Goal: Transaction & Acquisition: Purchase product/service

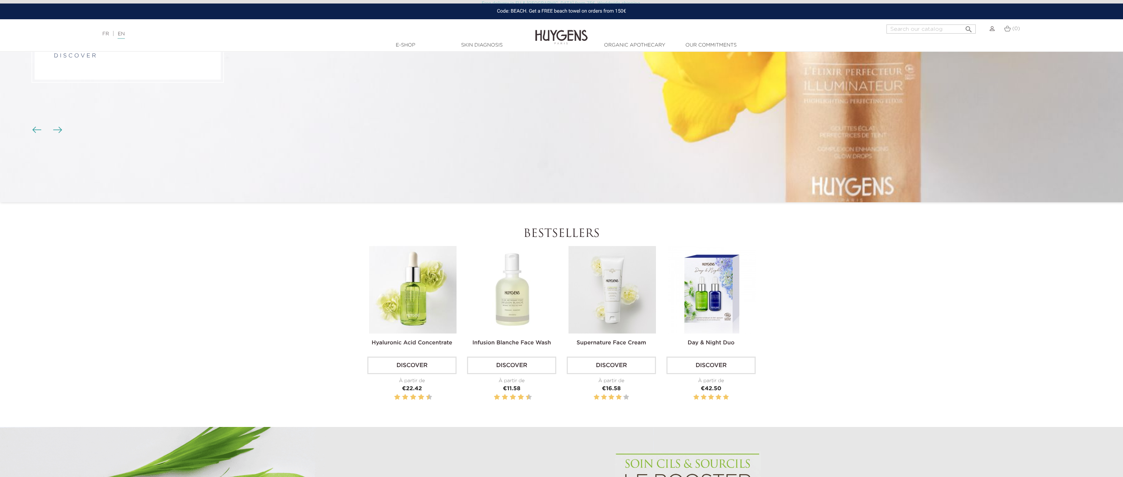
click at [510, 361] on link "Discover" at bounding box center [511, 365] width 89 height 17
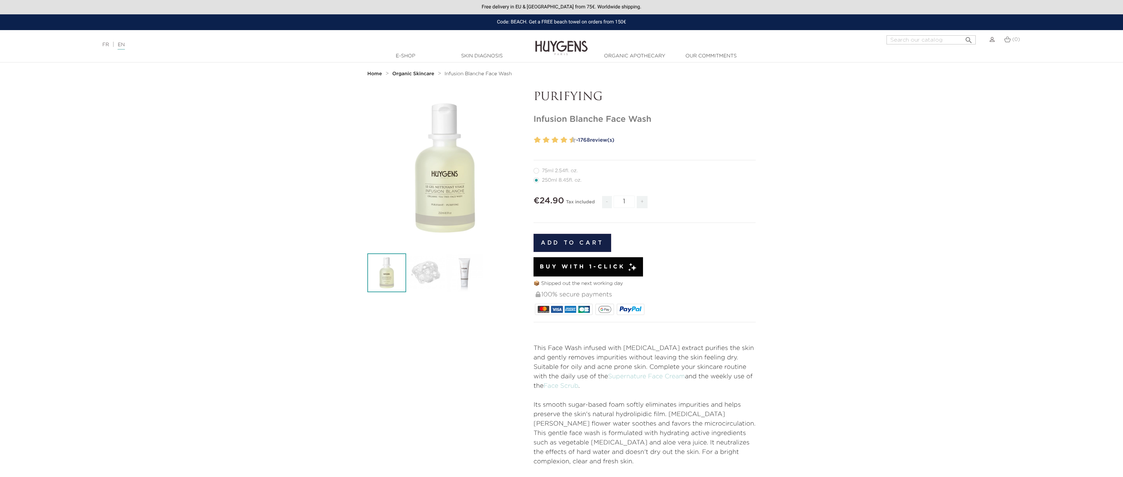
click at [643, 202] on span "+" at bounding box center [642, 202] width 11 height 12
click at [608, 203] on span "-" at bounding box center [607, 202] width 10 height 12
type input "1"
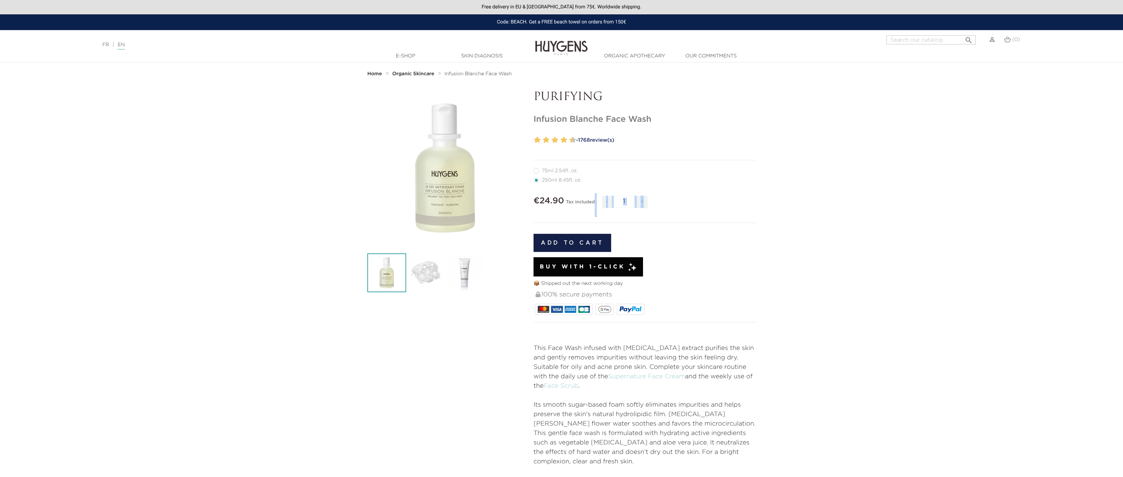
click at [608, 203] on span "-" at bounding box center [607, 202] width 10 height 12
click at [626, 183] on li "250ml 8.45fl. oz." at bounding box center [643, 179] width 219 height 9
click at [551, 171] on label11"] "75ml 2.54fl. oz." at bounding box center [560, 171] width 52 height 6
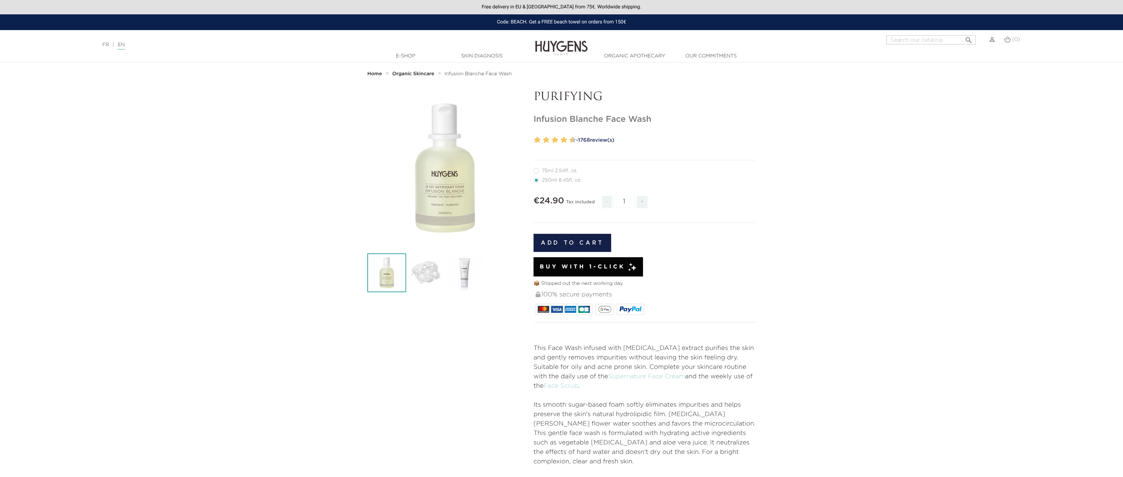
radio input "true"
click at [551, 181] on label1"] "250ml 8.45fl. oz." at bounding box center [562, 180] width 56 height 6
radio input "true"
click at [570, 286] on p "📦 Shipped out the next working day" at bounding box center [645, 283] width 222 height 7
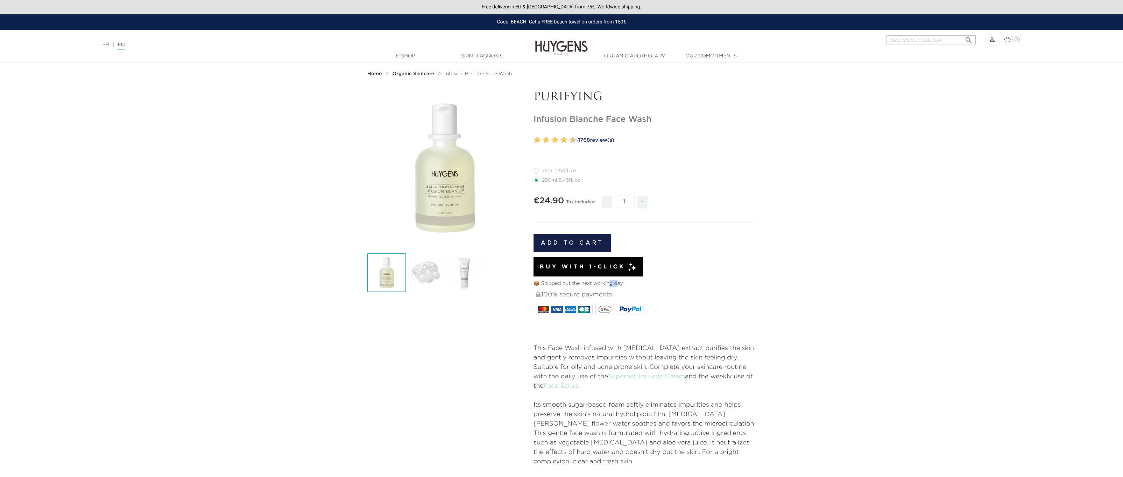
click at [570, 286] on p "📦 Shipped out the next working day" at bounding box center [645, 283] width 222 height 7
click at [569, 285] on p "📦 Shipped out the next working day" at bounding box center [645, 283] width 222 height 7
click at [576, 284] on p "📦 Shipped out the next working day" at bounding box center [645, 283] width 222 height 7
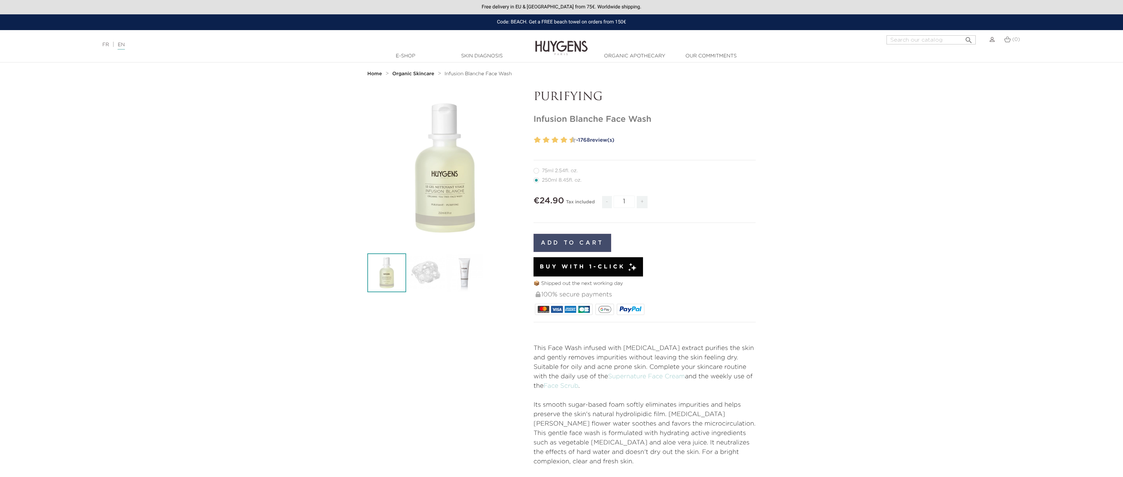
click at [579, 247] on button "Add to cart" at bounding box center [573, 243] width 78 height 18
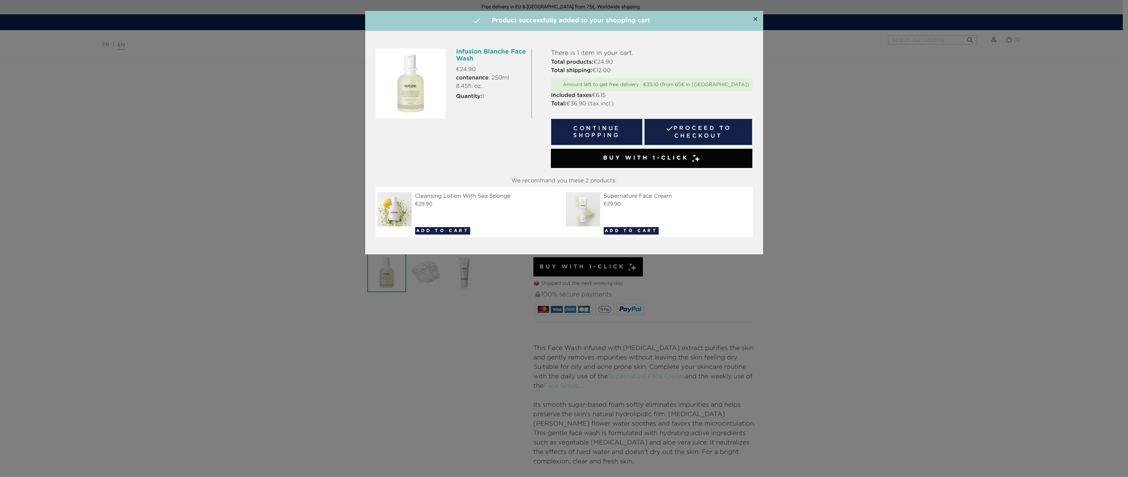
click at [754, 19] on span "×" at bounding box center [755, 19] width 5 height 8
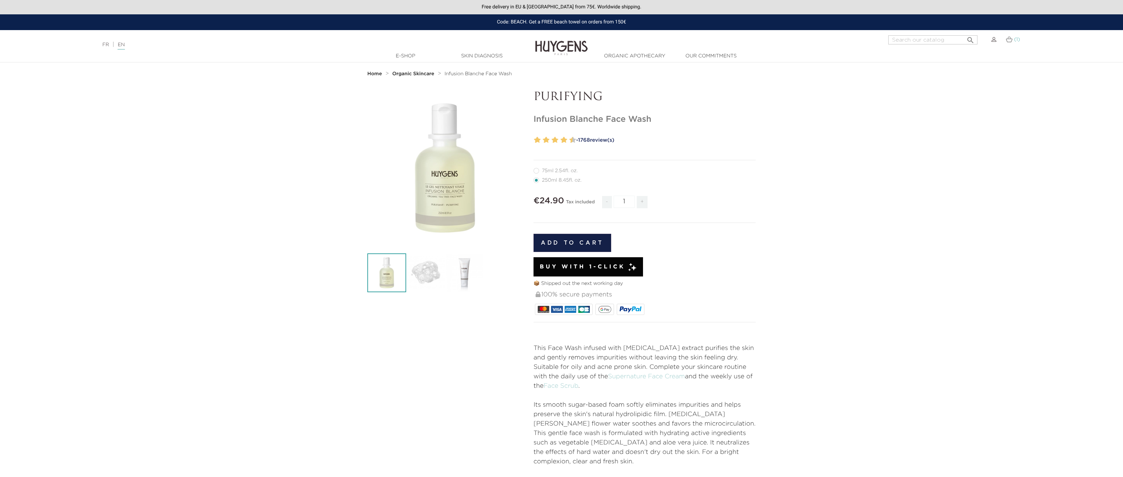
click at [1016, 38] on span "(1)" at bounding box center [1017, 39] width 6 height 5
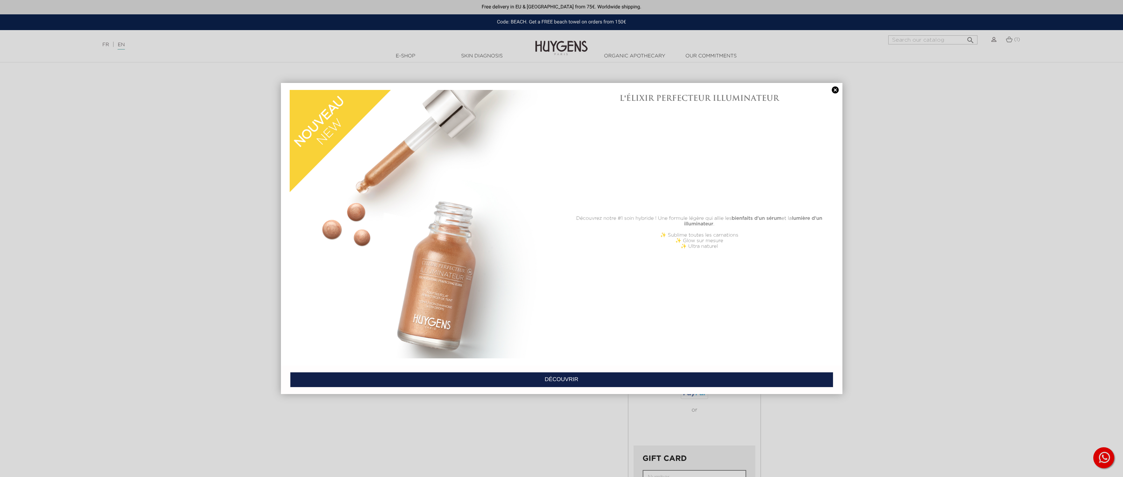
click at [837, 89] on link at bounding box center [836, 89] width 10 height 7
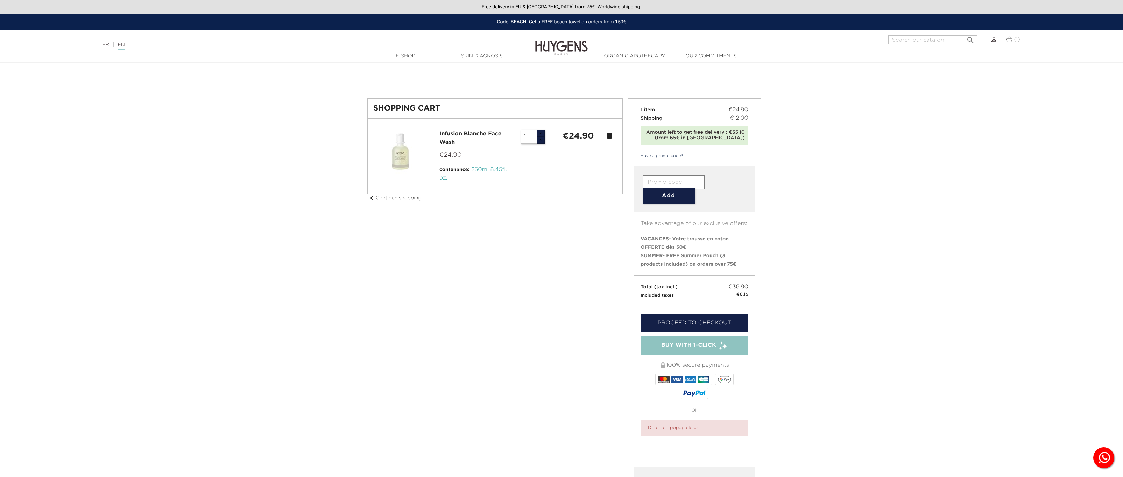
click at [651, 118] on span "Shipping" at bounding box center [652, 118] width 22 height 5
click at [697, 132] on div "Amount left to get free delivery : €35.10 (from 65€ in [GEOGRAPHIC_DATA])" at bounding box center [694, 135] width 101 height 12
click at [708, 133] on div "Amount left to get free delivery : €35.10 (from 65€ in [GEOGRAPHIC_DATA])" at bounding box center [694, 135] width 101 height 12
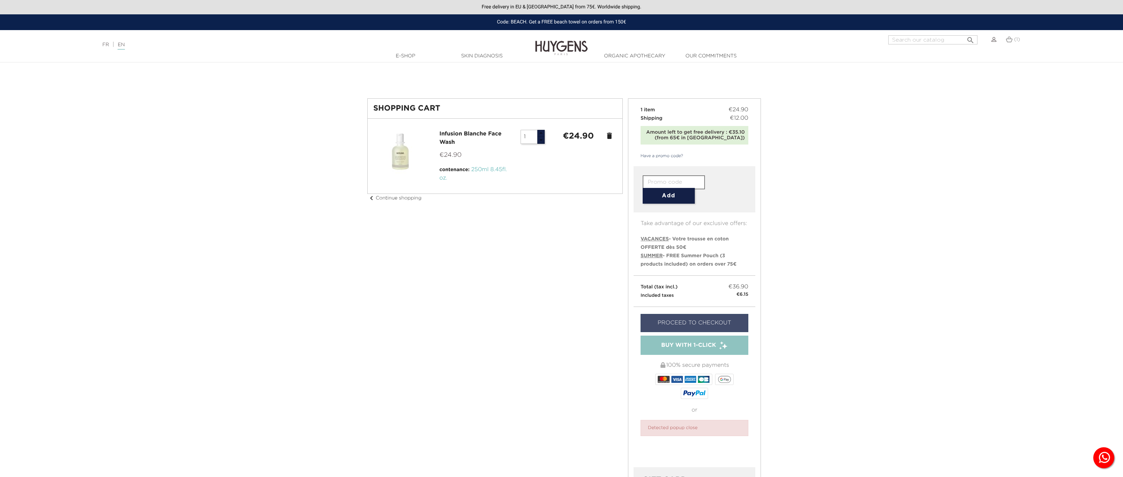
click at [691, 325] on link "Proceed to checkout" at bounding box center [695, 323] width 108 height 18
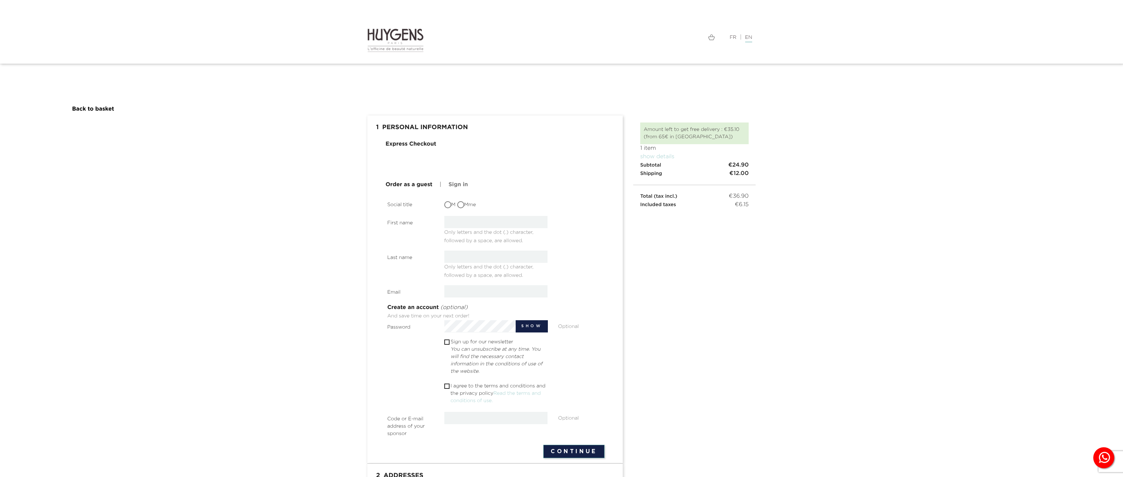
scroll to position [69, 0]
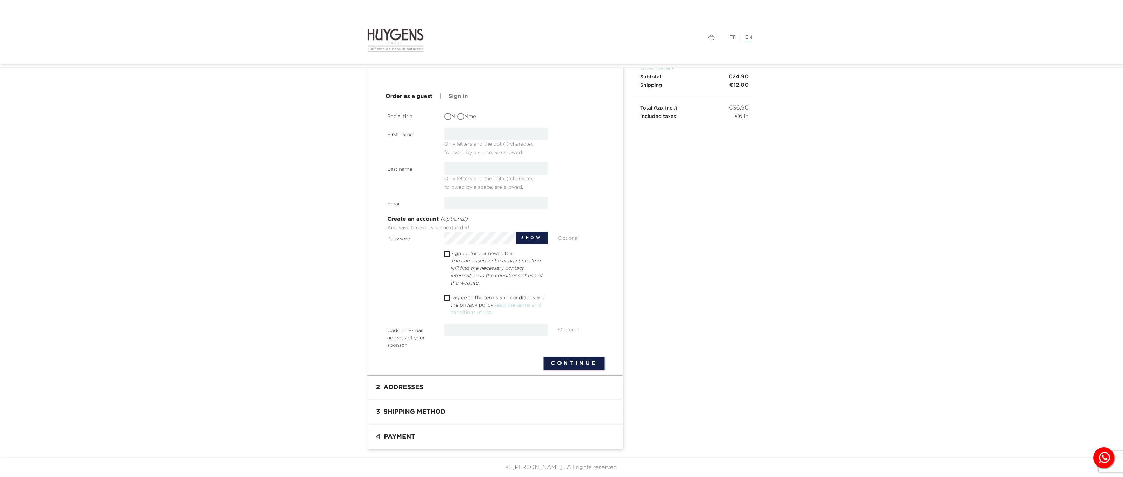
click at [405, 387] on h1 "2 Addresses" at bounding box center [495, 388] width 245 height 14
